Goal: Navigation & Orientation: Understand site structure

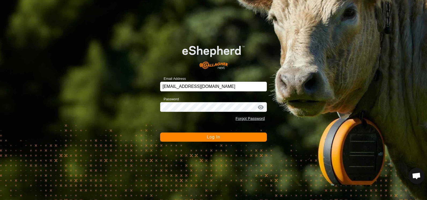
click at [212, 136] on span "Log In" at bounding box center [213, 136] width 13 height 5
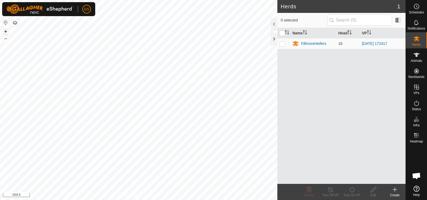
click at [5, 31] on button "+" at bounding box center [5, 31] width 6 height 6
click at [5, 32] on button "+" at bounding box center [5, 31] width 6 height 6
click at [5, 31] on button "+" at bounding box center [5, 31] width 6 height 6
click at [5, 39] on button "–" at bounding box center [5, 38] width 6 height 6
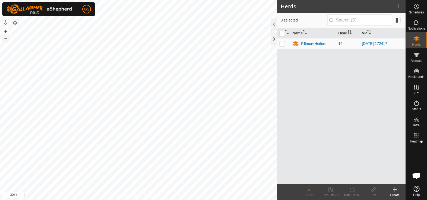
click at [5, 39] on button "–" at bounding box center [5, 38] width 6 height 6
